Goal: Navigation & Orientation: Find specific page/section

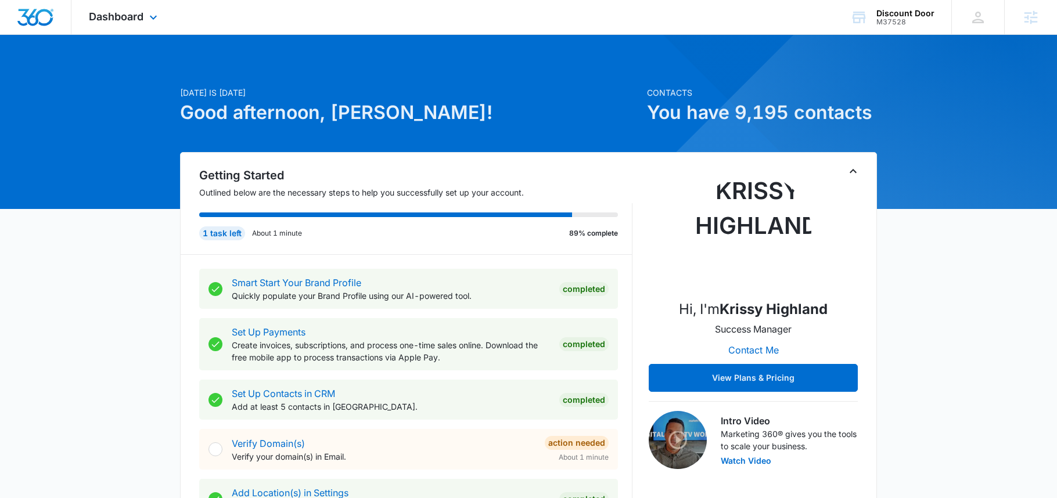
click at [145, 27] on div "Dashboard Apps Reputation Websites Forms CRM Email Social Shop Content Ads Inte…" at bounding box center [124, 17] width 106 height 34
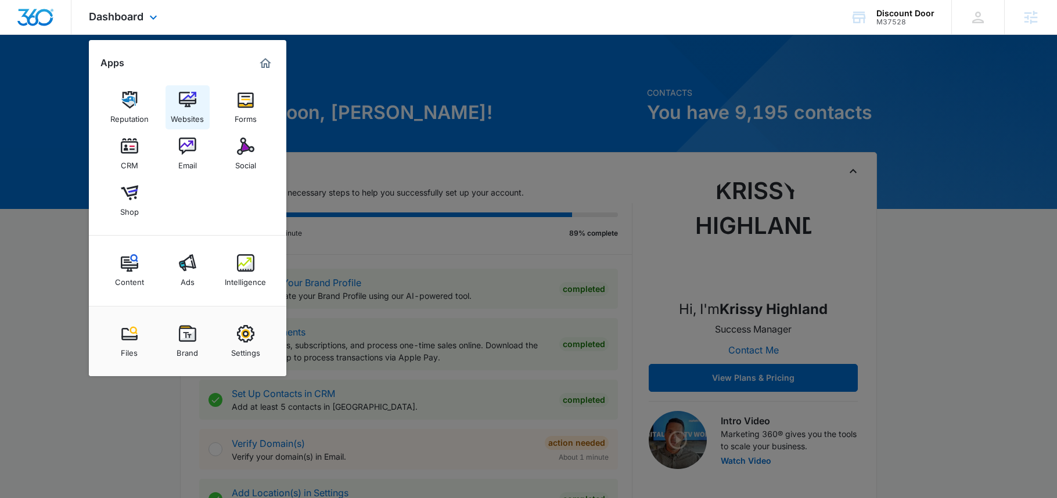
click at [181, 97] on img at bounding box center [187, 99] width 17 height 17
